Goal: Navigation & Orientation: Find specific page/section

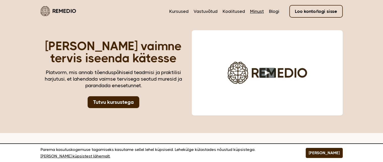
click at [256, 11] on link "Minust" at bounding box center [257, 11] width 14 height 7
click at [214, 9] on link "Vastuvõtud" at bounding box center [206, 11] width 24 height 7
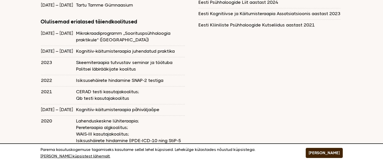
scroll to position [630, 0]
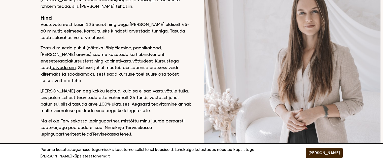
scroll to position [76, 0]
